Goal: Complete application form: Complete application form

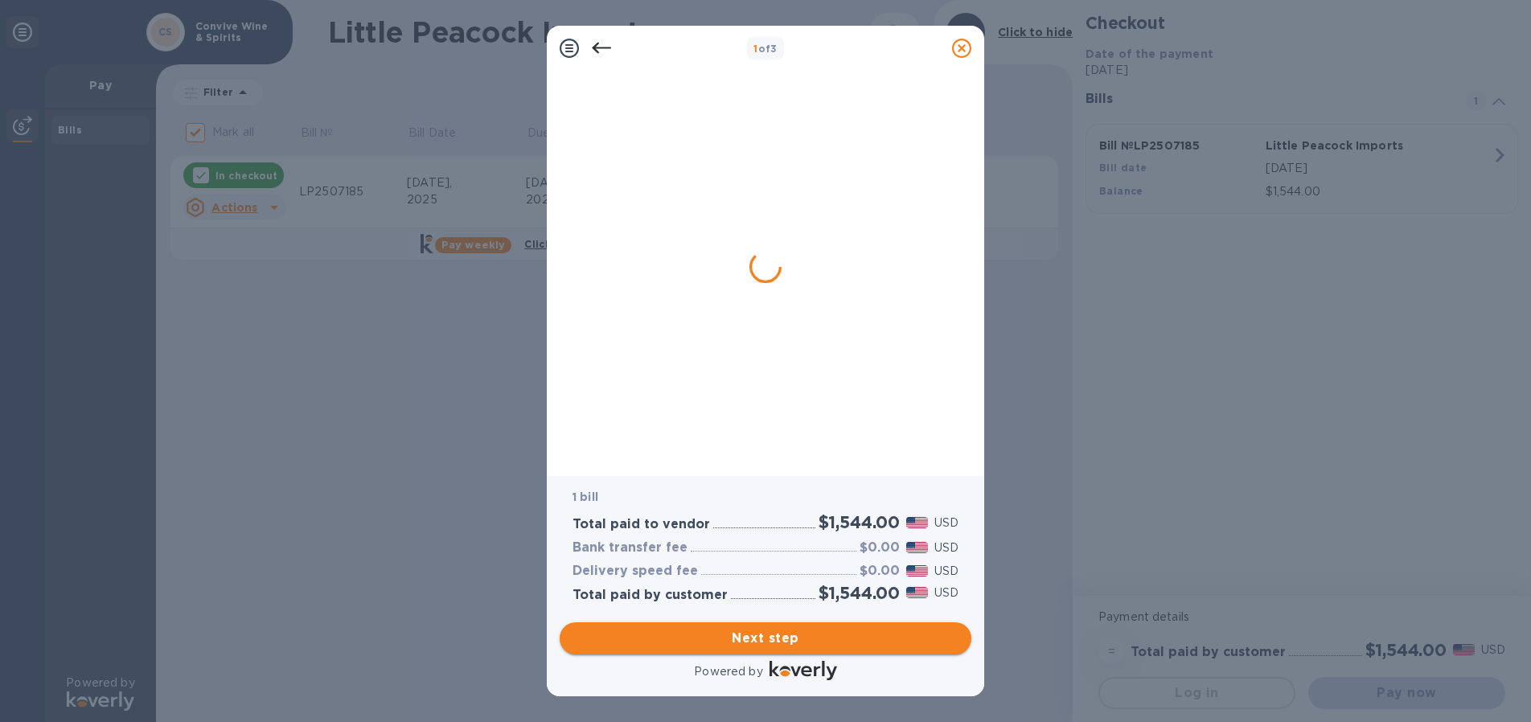
checkbox input "false"
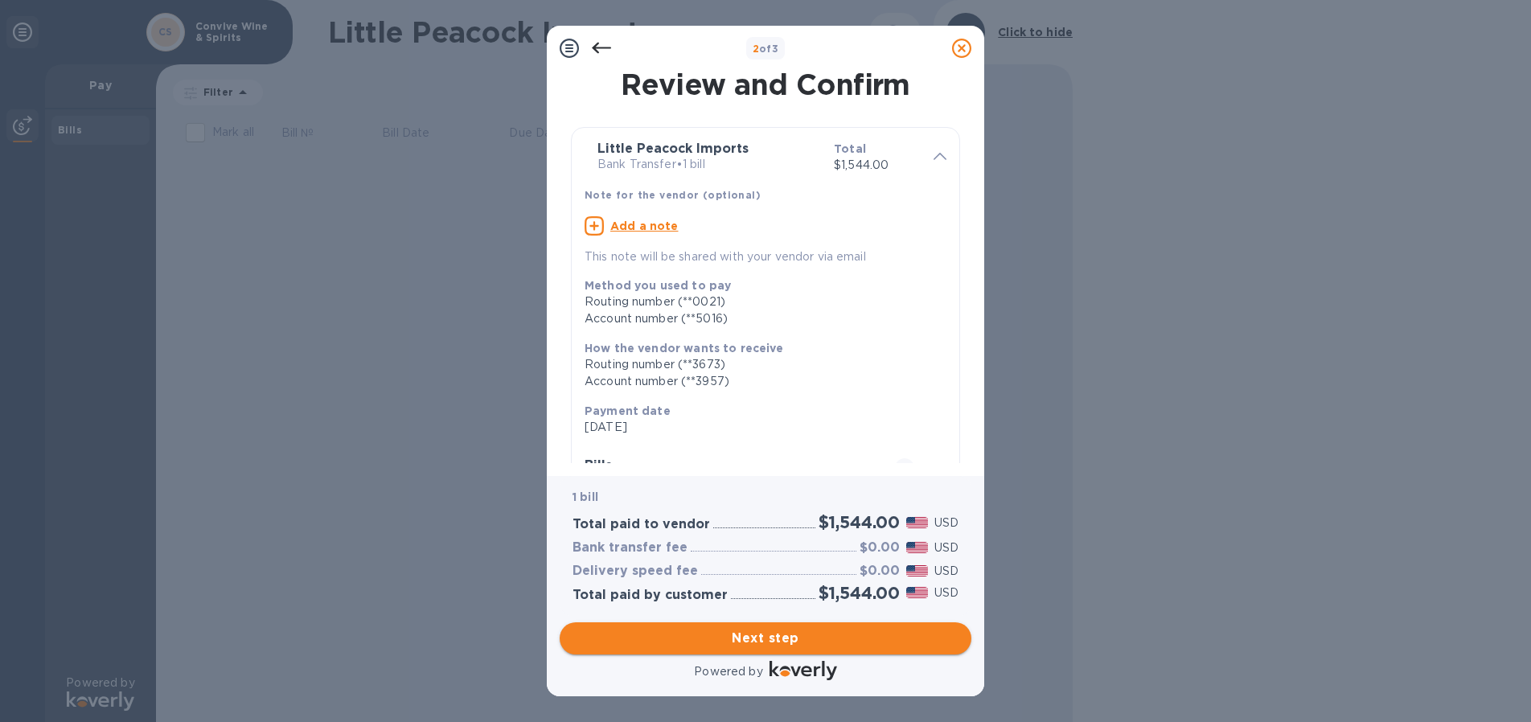
click at [775, 635] on span "Next step" at bounding box center [766, 638] width 386 height 19
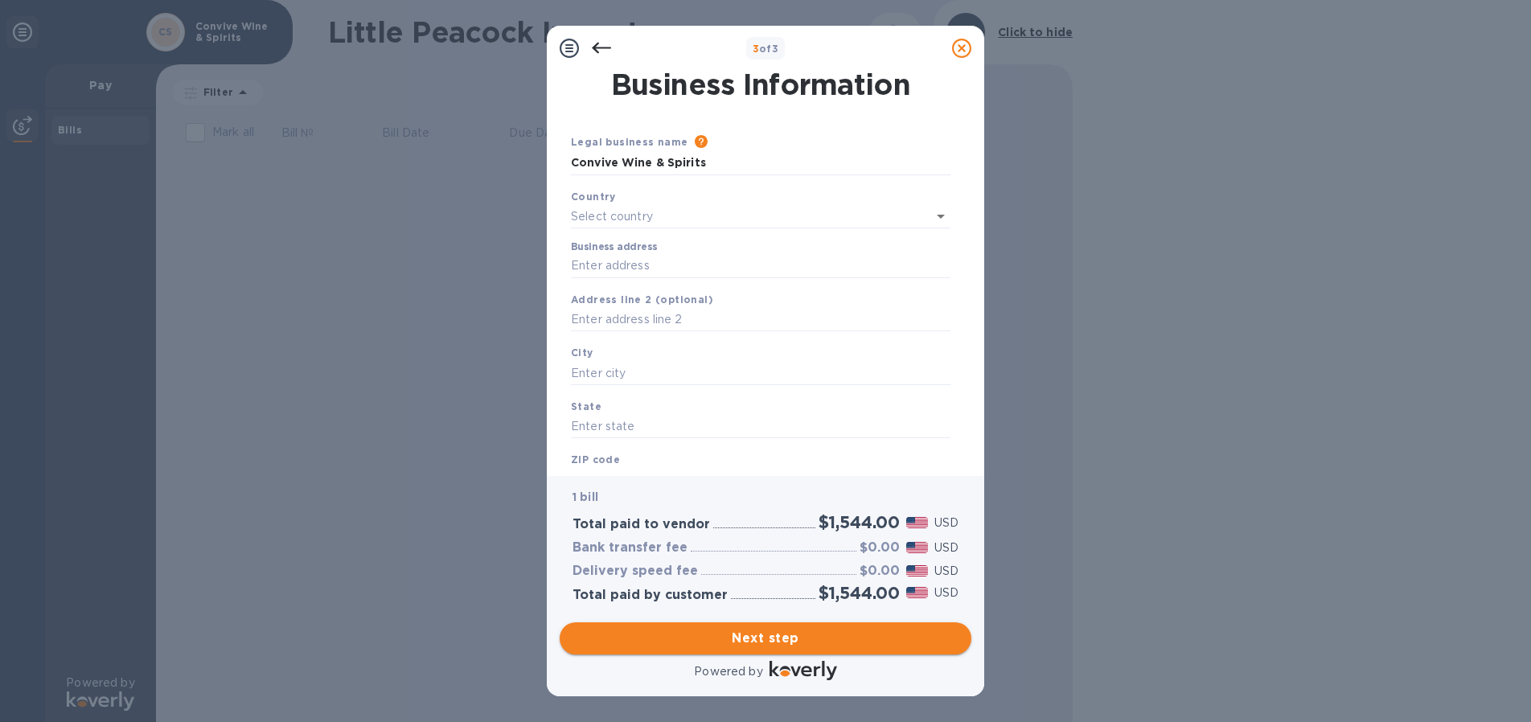
type input "[GEOGRAPHIC_DATA]"
click at [605, 261] on input "Business address" at bounding box center [761, 263] width 380 height 24
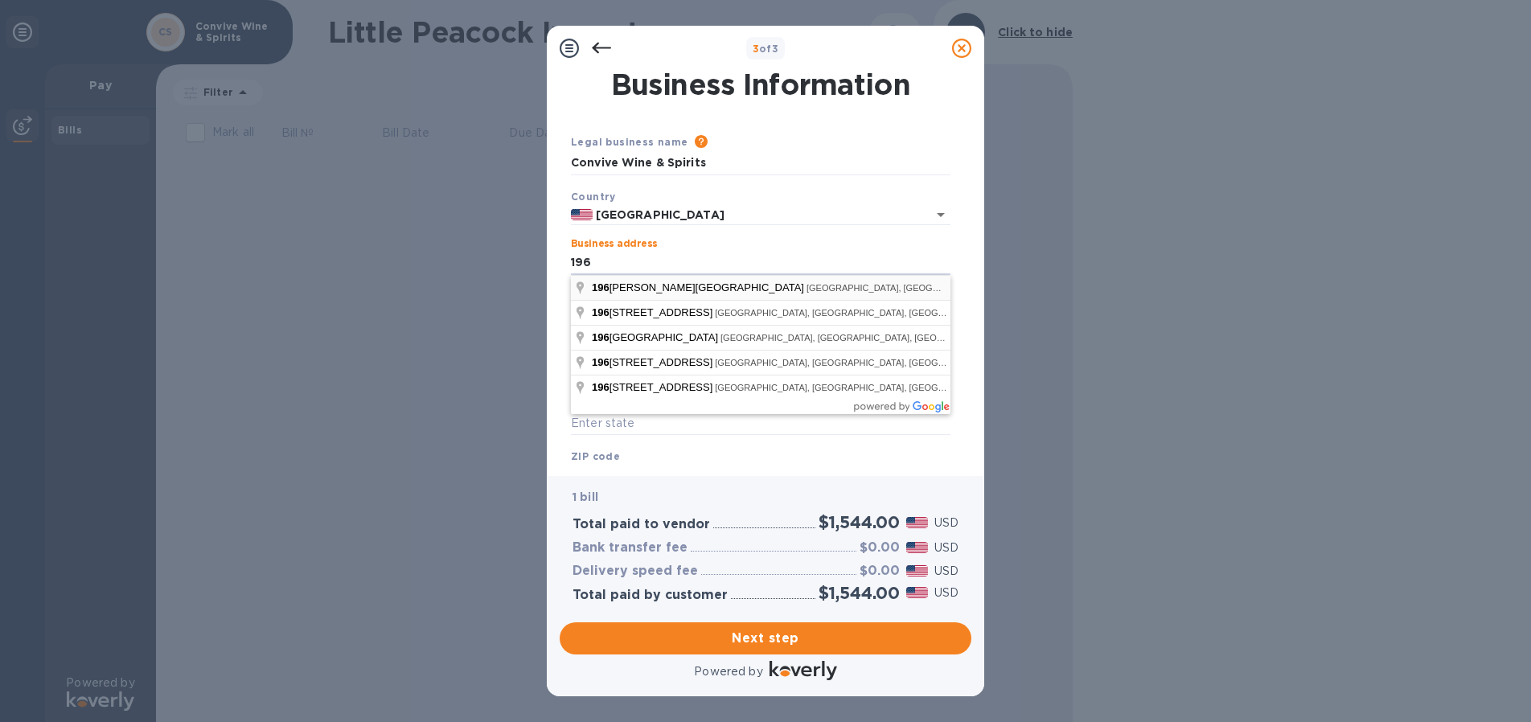
type input "196 Ave A"
click at [544, 420] on div "3 of 3 Business Information Legal business name Please provide the legal name t…" at bounding box center [765, 361] width 1531 height 722
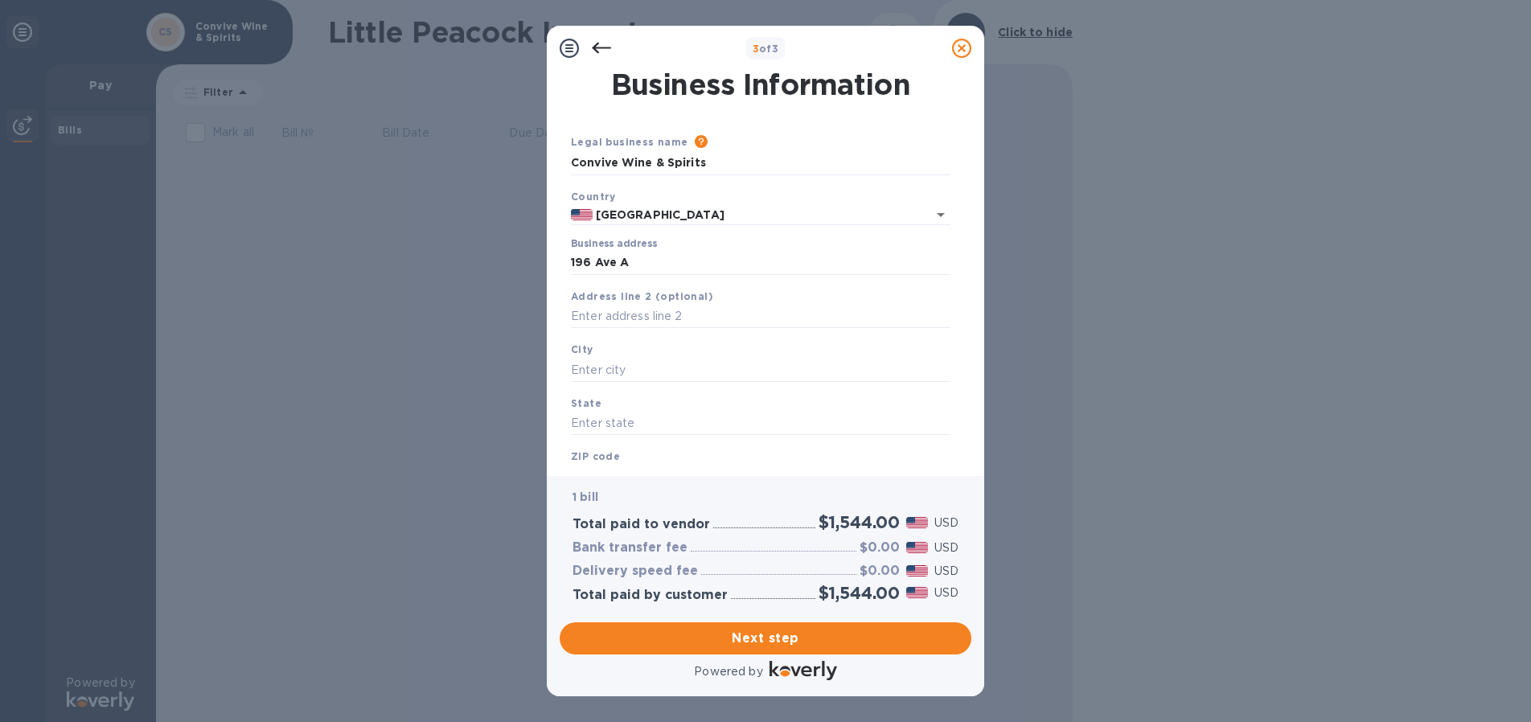
click at [621, 351] on div "City" at bounding box center [761, 362] width 393 height 54
click at [617, 366] on input "text" at bounding box center [761, 370] width 380 height 24
type input "[US_STATE]"
click at [610, 430] on input "text" at bounding box center [761, 424] width 380 height 24
type input "NY"
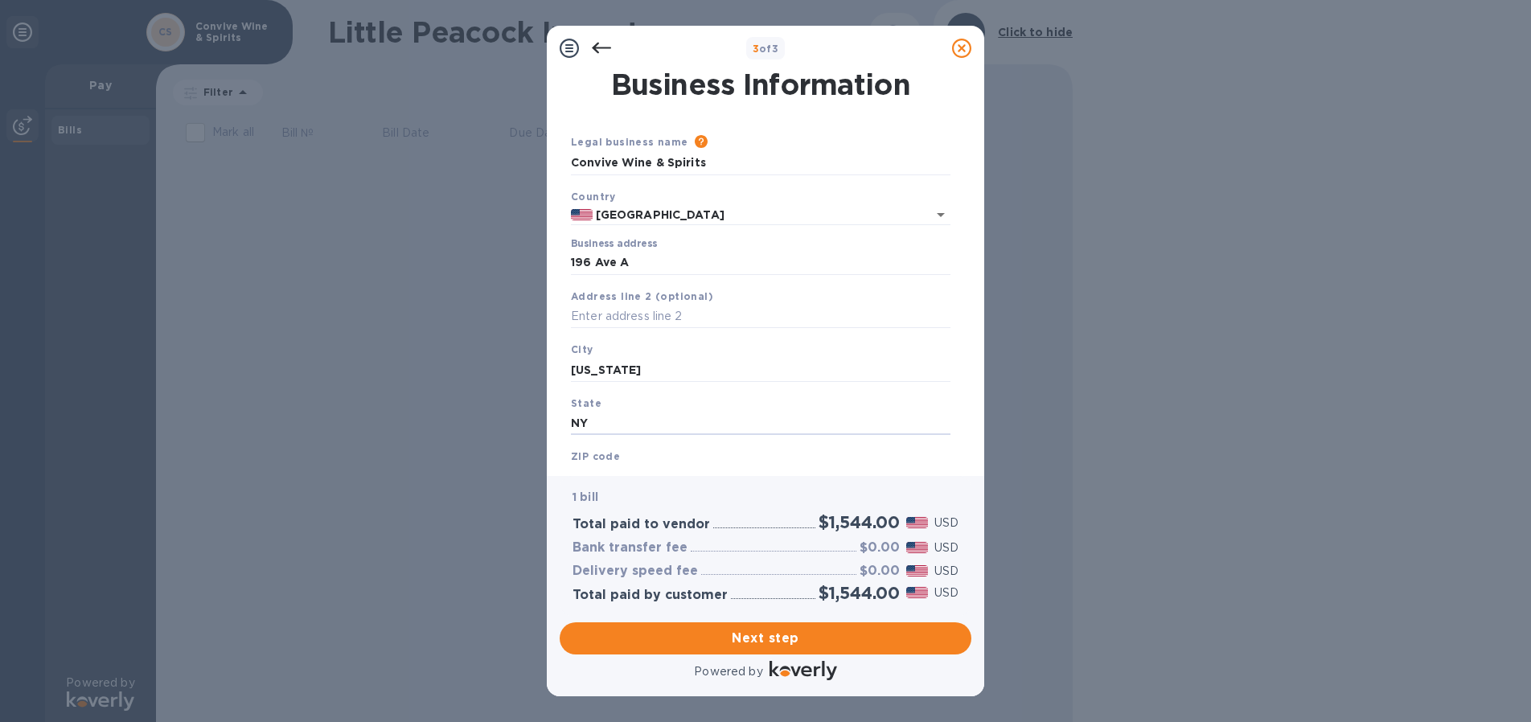
click at [624, 456] on div "ZIP code" at bounding box center [761, 469] width 393 height 54
click at [598, 455] on b "ZIP code" at bounding box center [595, 456] width 49 height 12
click at [636, 461] on div "ZIP code" at bounding box center [761, 469] width 393 height 54
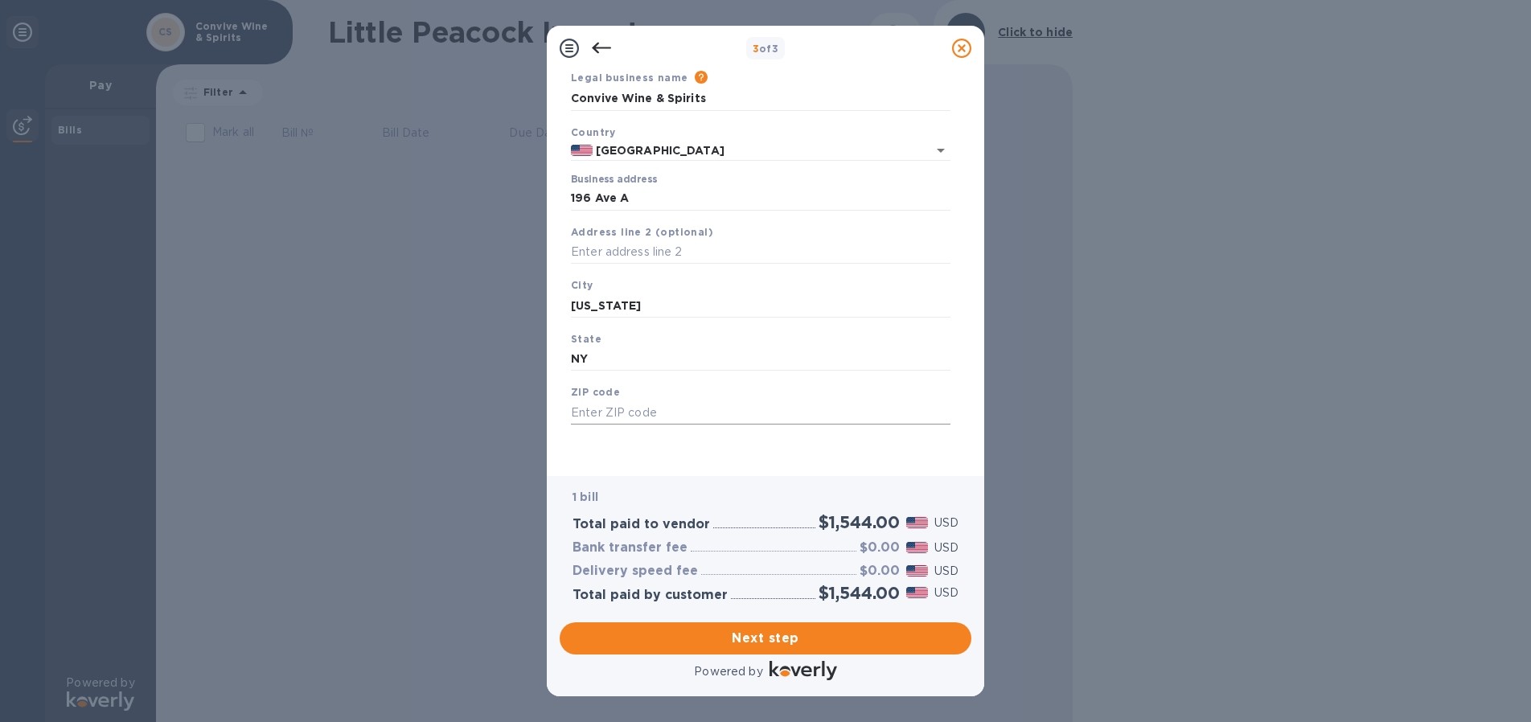
click at [602, 409] on input "text" at bounding box center [761, 413] width 380 height 24
type input "10009"
click at [801, 640] on span "Next step" at bounding box center [766, 638] width 386 height 19
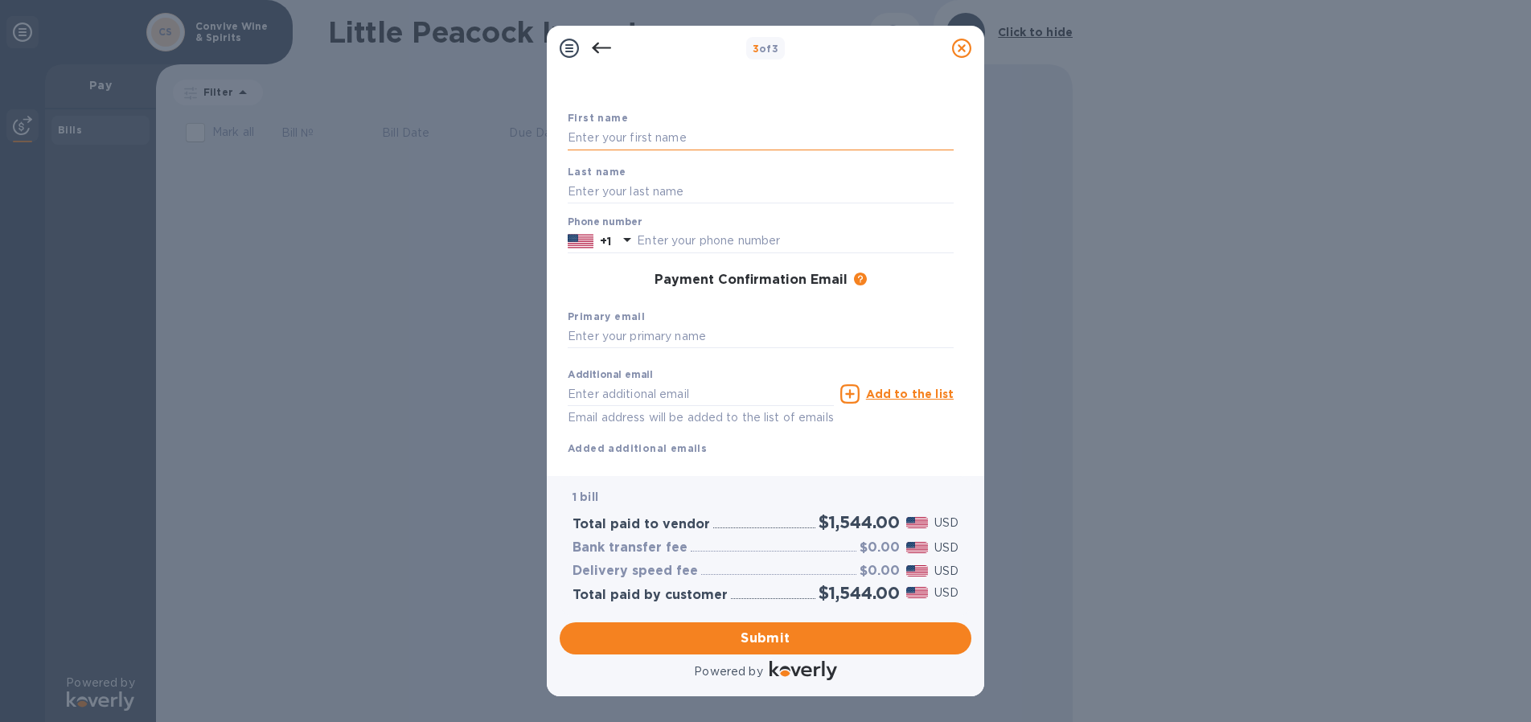
click at [606, 136] on input "text" at bounding box center [761, 138] width 386 height 24
type input "[PERSON_NAME]"
click at [590, 191] on input "text" at bounding box center [761, 191] width 386 height 24
type input "Bayandin"
click at [641, 241] on input "text" at bounding box center [795, 241] width 317 height 24
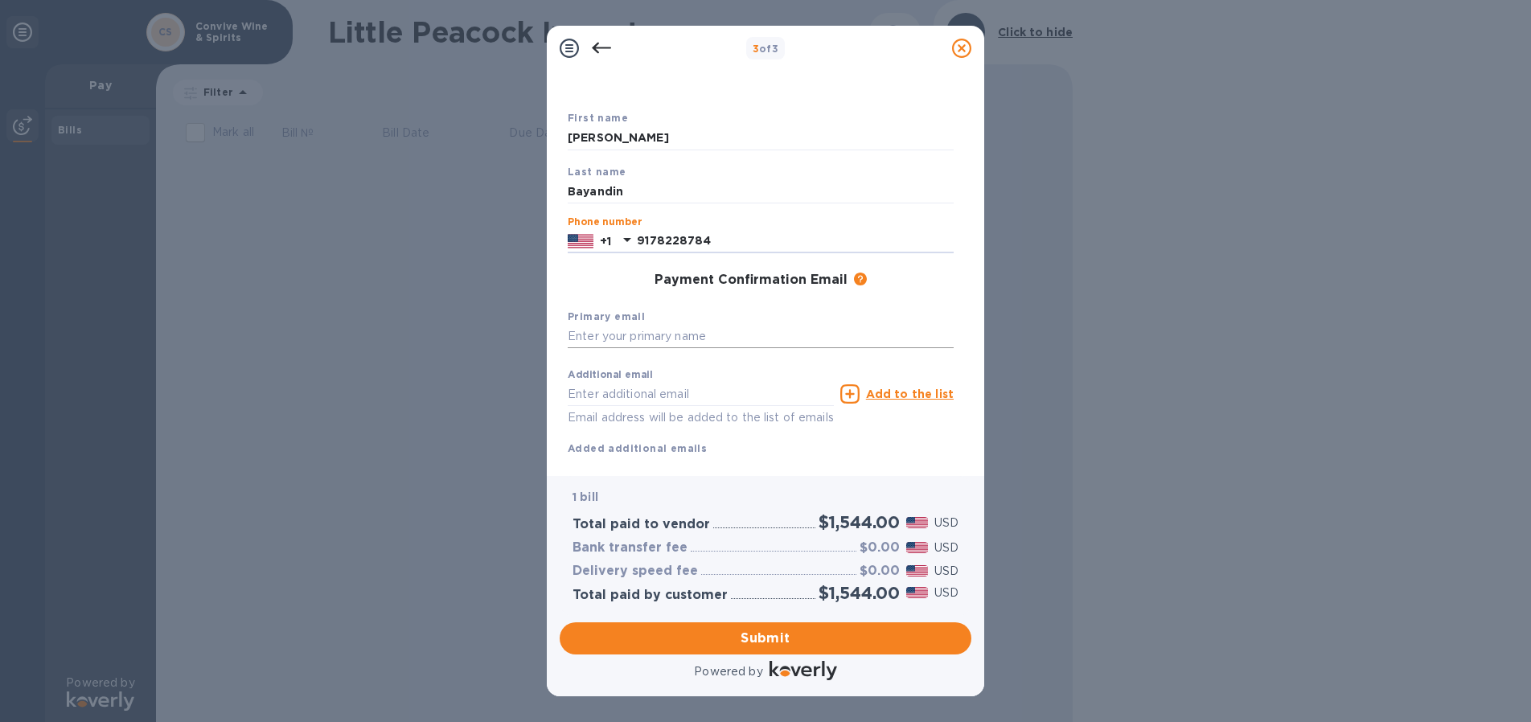
type input "9178228784"
click at [632, 333] on input "text" at bounding box center [761, 337] width 386 height 24
type input "[EMAIL_ADDRESS][DOMAIN_NAME]"
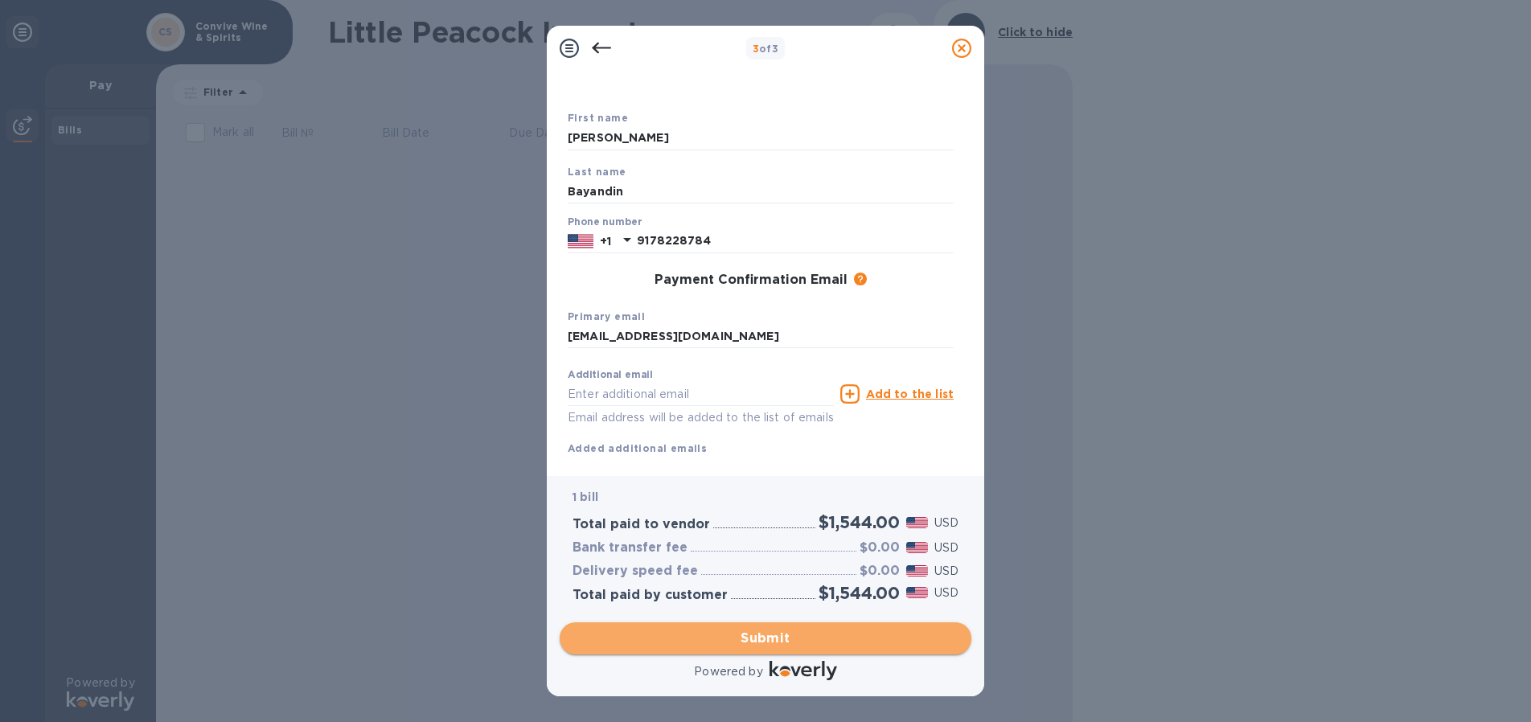
click at [809, 639] on span "Submit" at bounding box center [766, 638] width 386 height 19
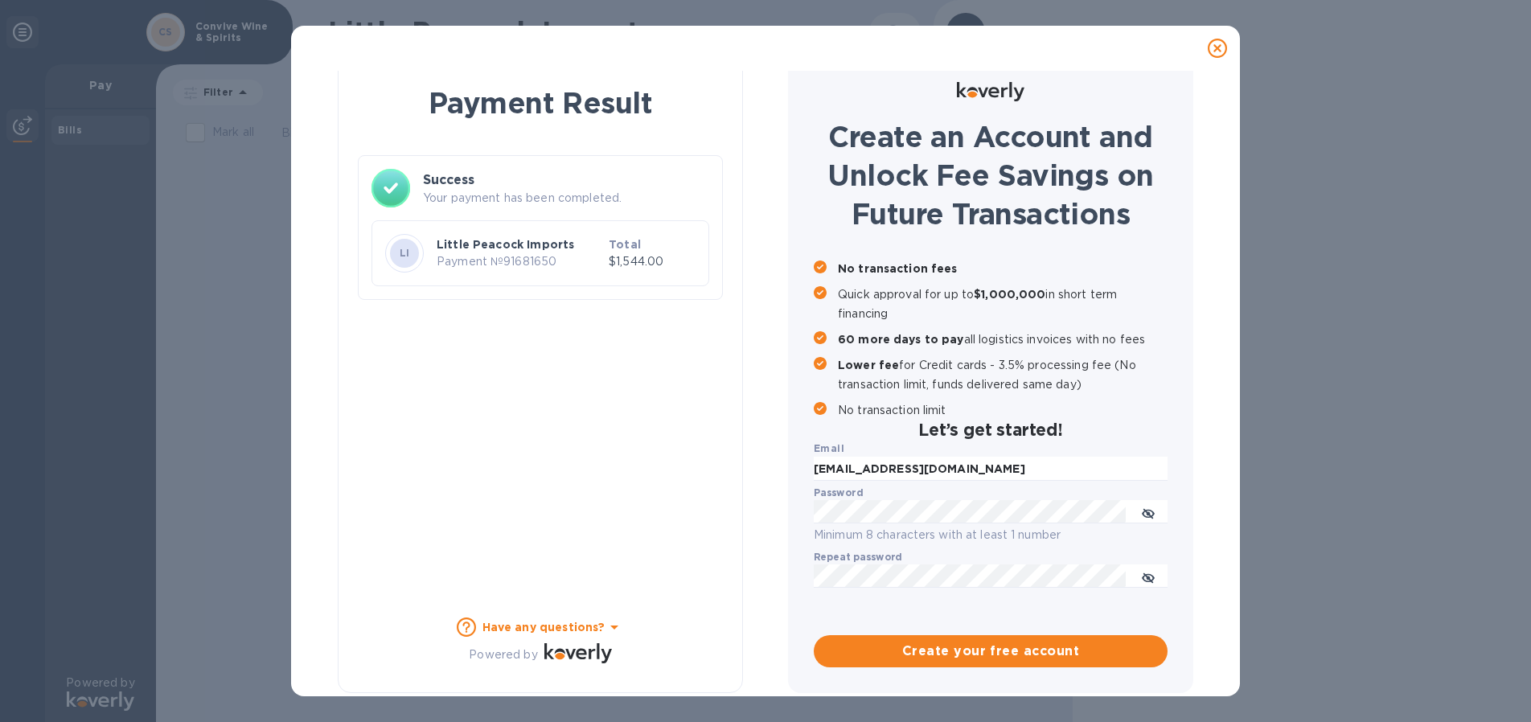
scroll to position [18, 0]
click at [1147, 517] on icon "toggle password visibility" at bounding box center [1148, 513] width 13 height 8
click at [1031, 653] on span "Create your free account" at bounding box center [991, 651] width 328 height 19
